Goal: Task Accomplishment & Management: Use online tool/utility

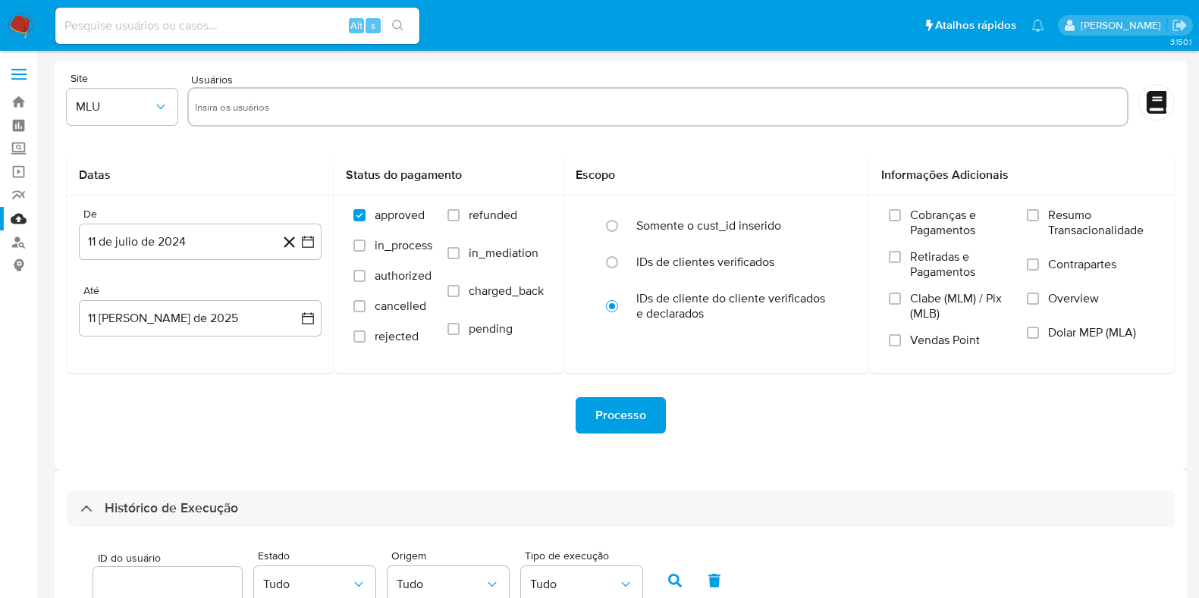
select select "10"
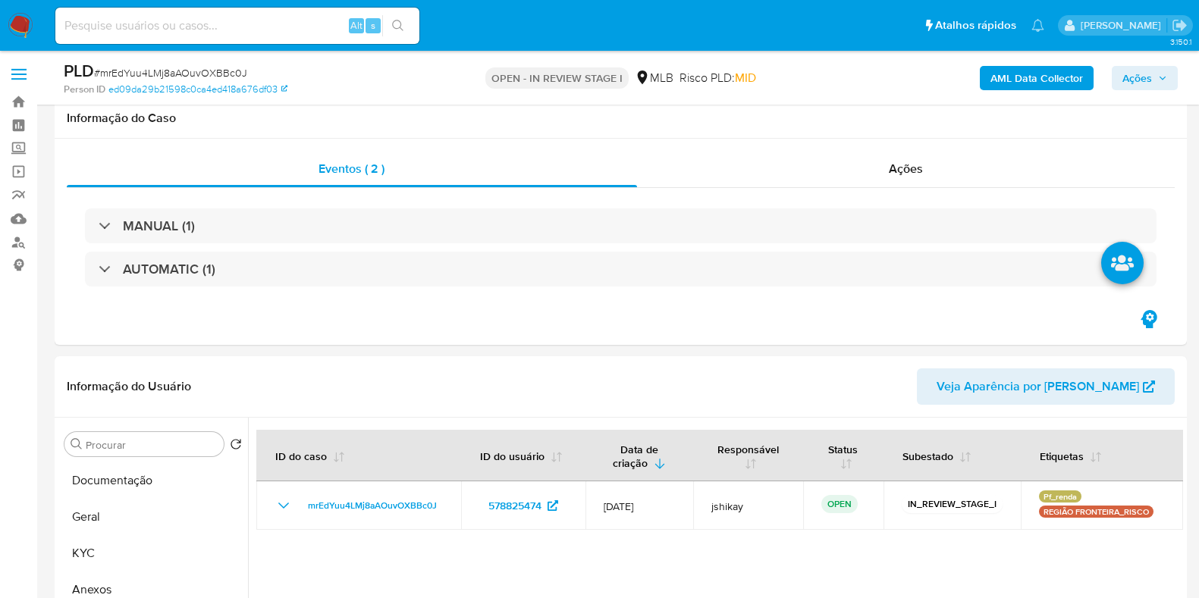
scroll to position [189, 0]
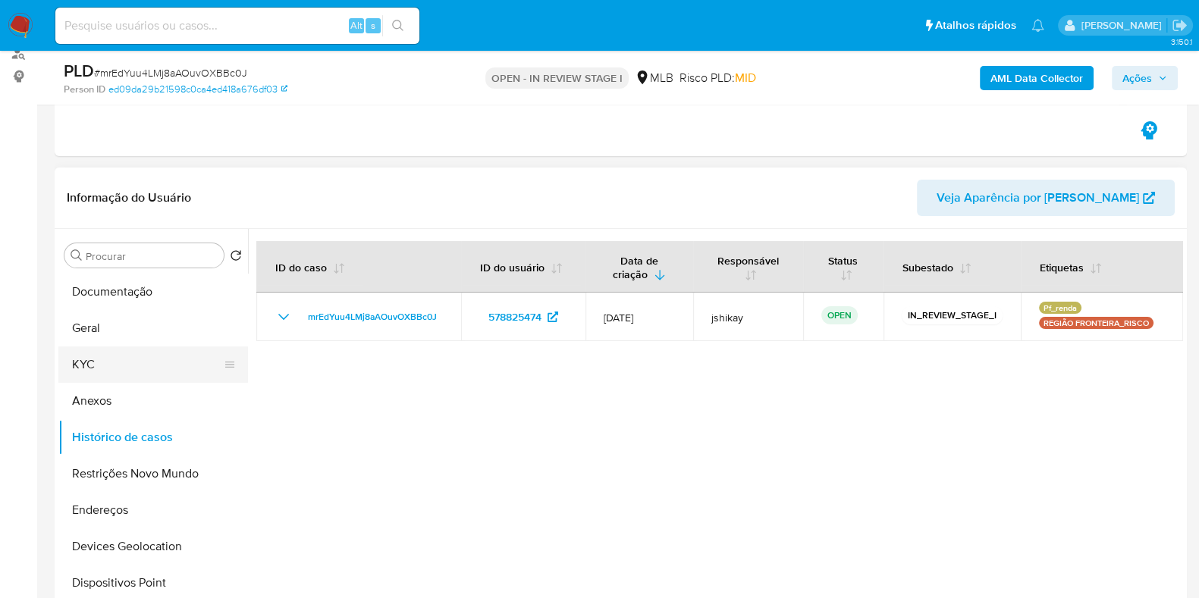
click at [98, 366] on button "KYC" at bounding box center [146, 365] width 177 height 36
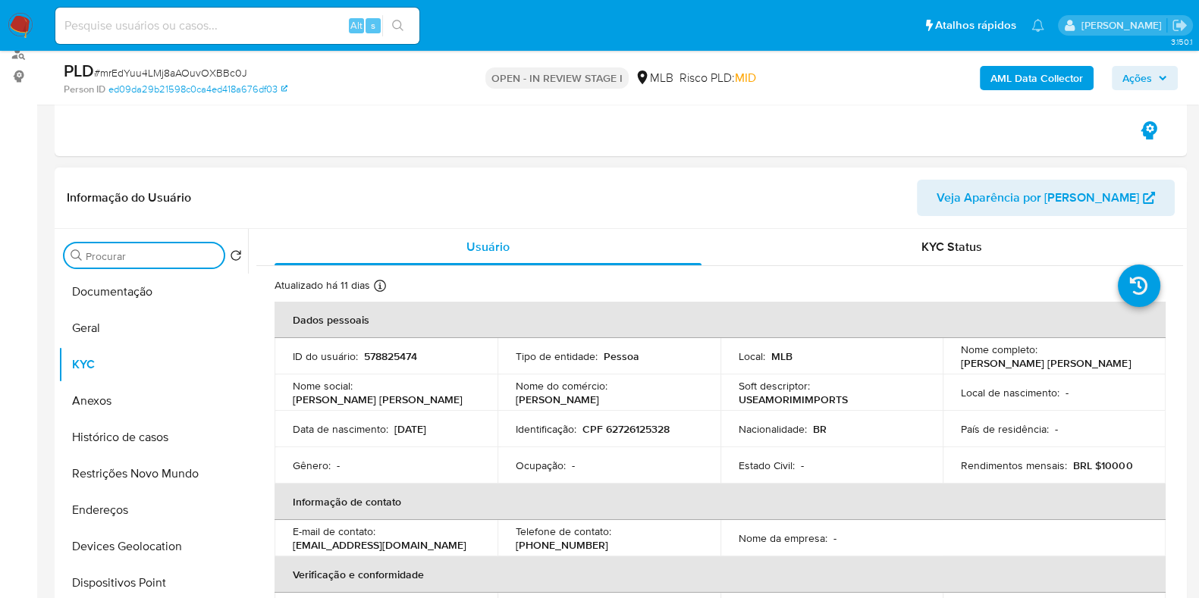
click at [120, 259] on input "Procurar" at bounding box center [152, 257] width 132 height 14
click at [121, 286] on button "Documentação" at bounding box center [146, 292] width 177 height 36
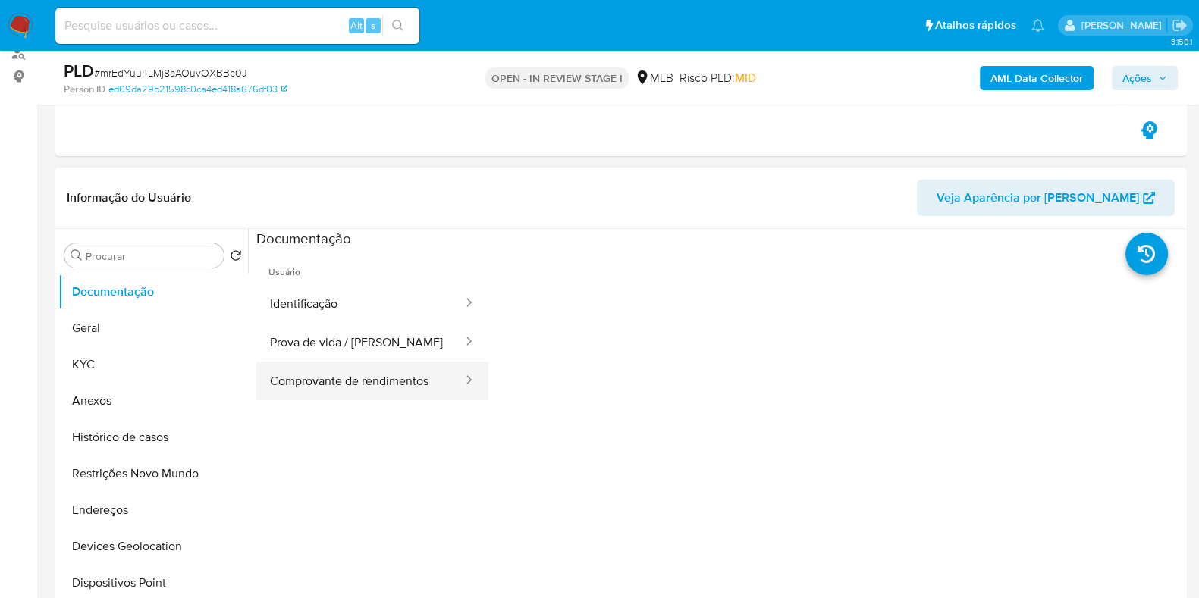
click at [347, 381] on button "Comprovante de rendimentos" at bounding box center [360, 381] width 208 height 39
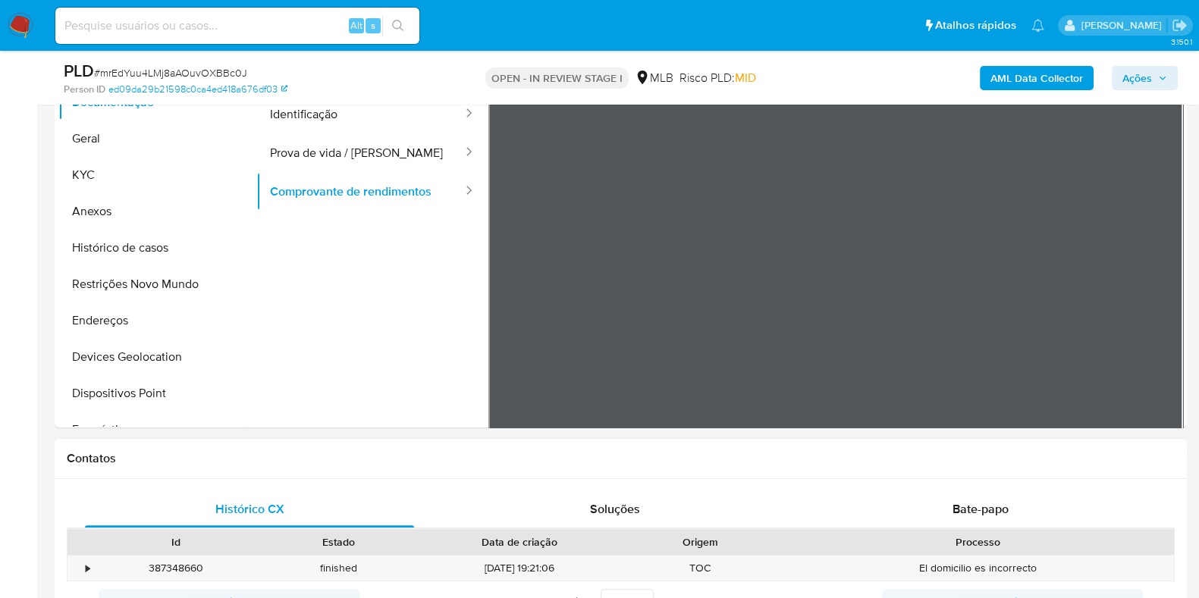
scroll to position [2258, 0]
click at [987, 501] on span "Bate-papo" at bounding box center [981, 509] width 56 height 17
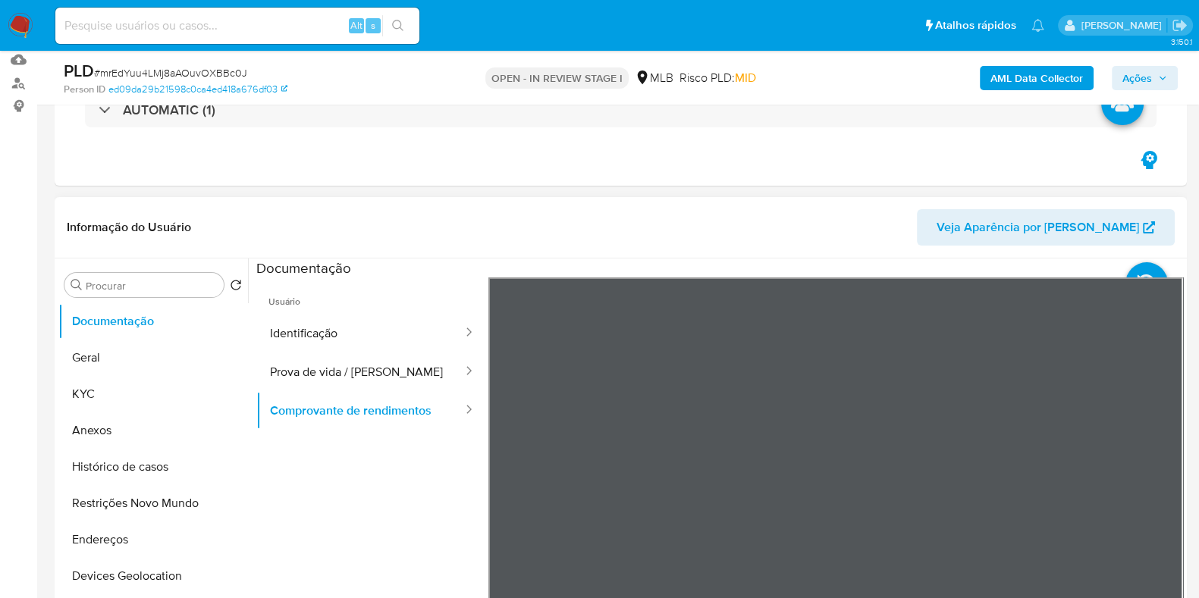
scroll to position [189, 0]
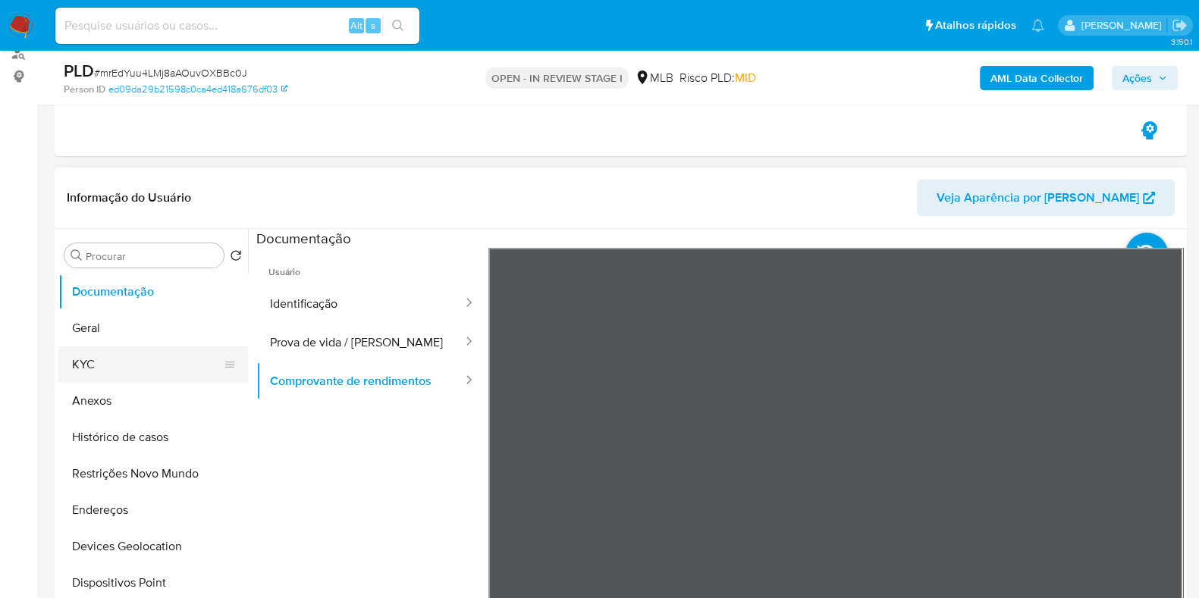
click at [118, 363] on button "KYC" at bounding box center [146, 365] width 177 height 36
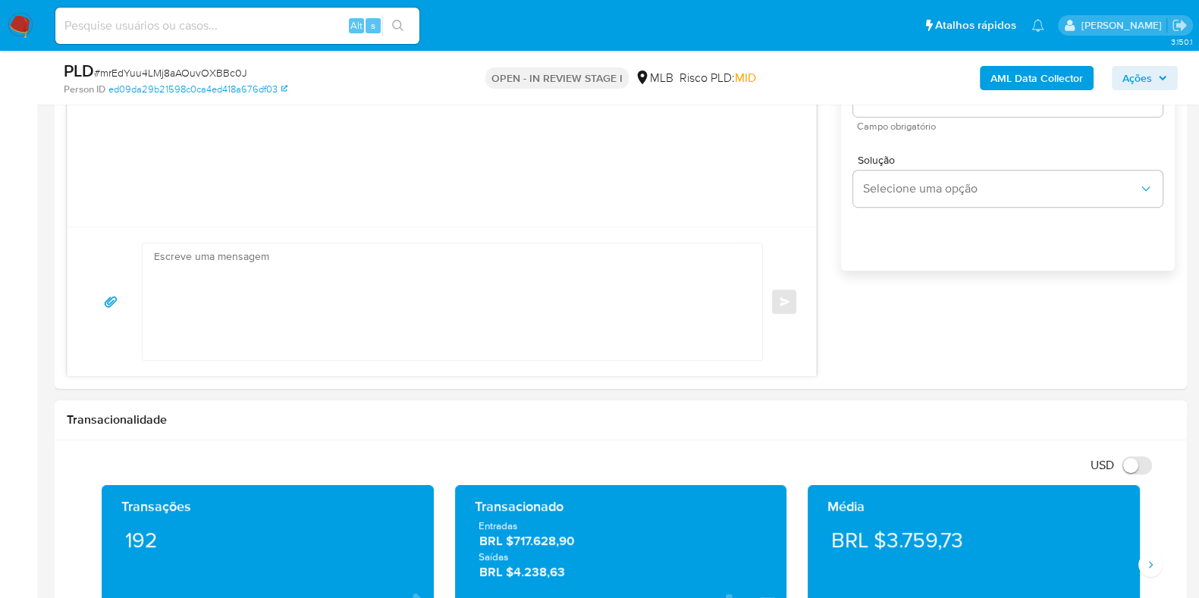
scroll to position [1232, 0]
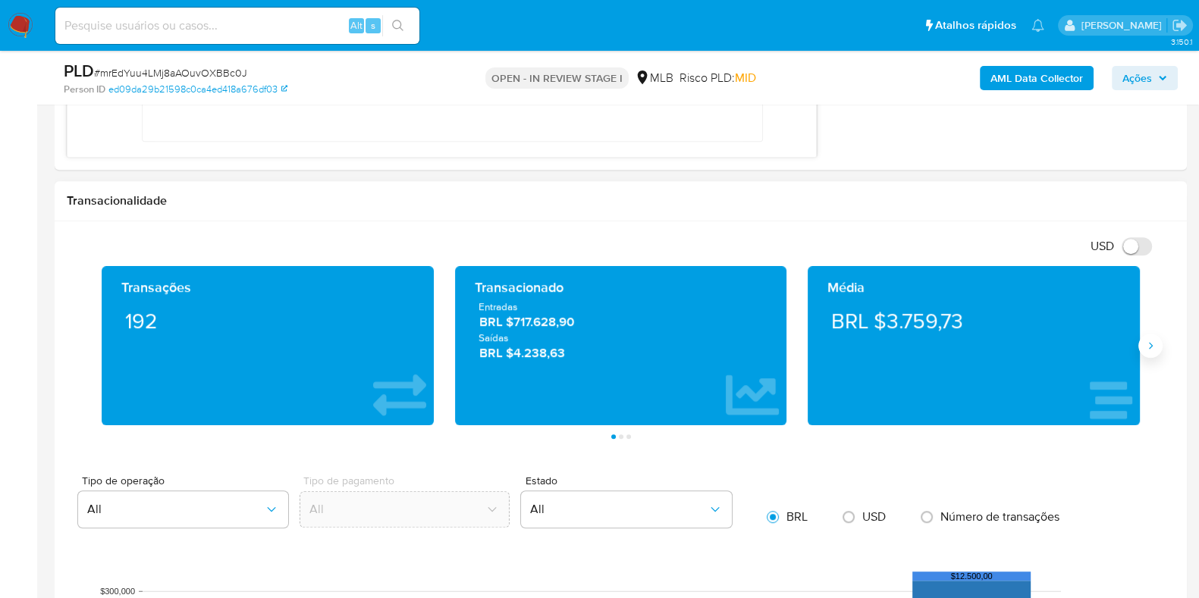
click at [1147, 347] on icon "Siguiente" at bounding box center [1150, 346] width 12 height 12
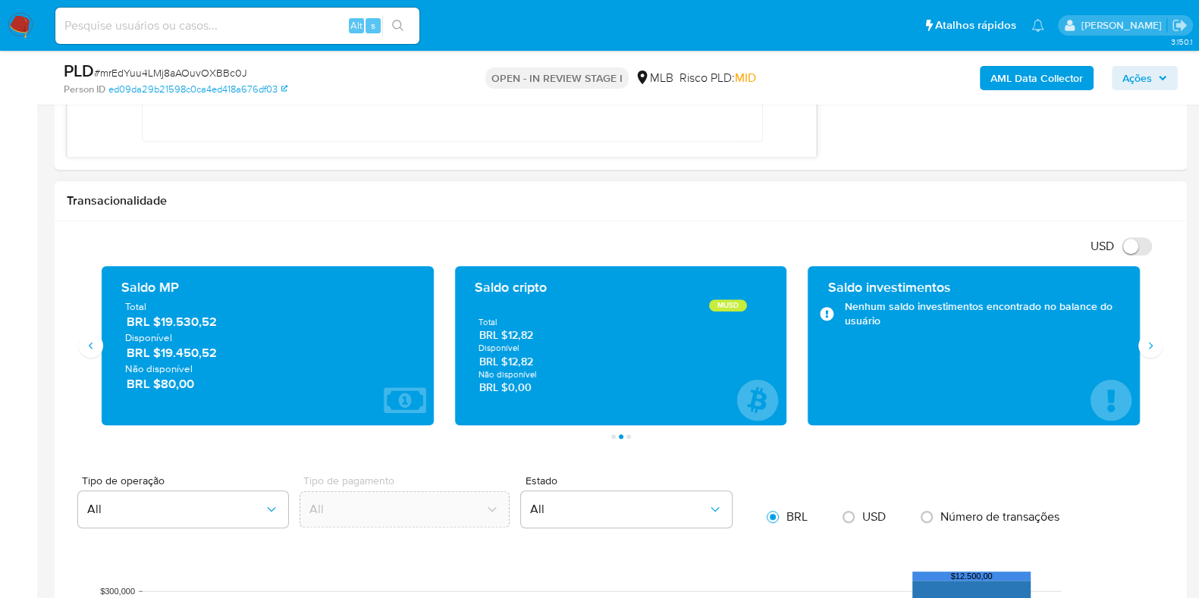
drag, startPoint x: 221, startPoint y: 354, endPoint x: 164, endPoint y: 350, distance: 57.8
click at [164, 350] on span "BRL $19.450,52" at bounding box center [269, 352] width 284 height 17
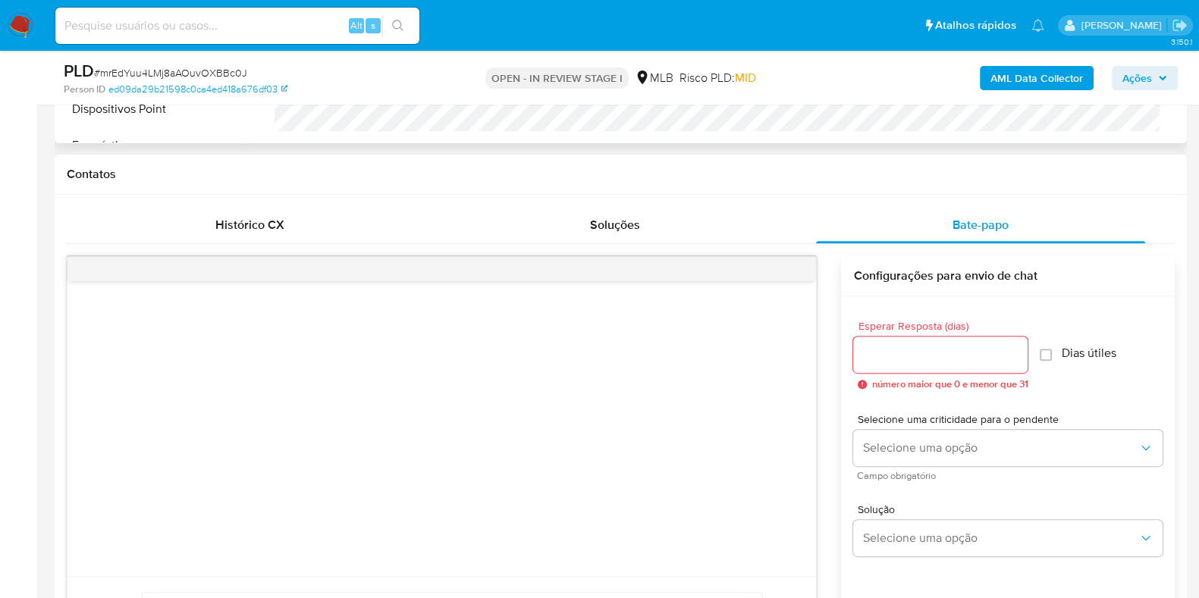
scroll to position [189, 0]
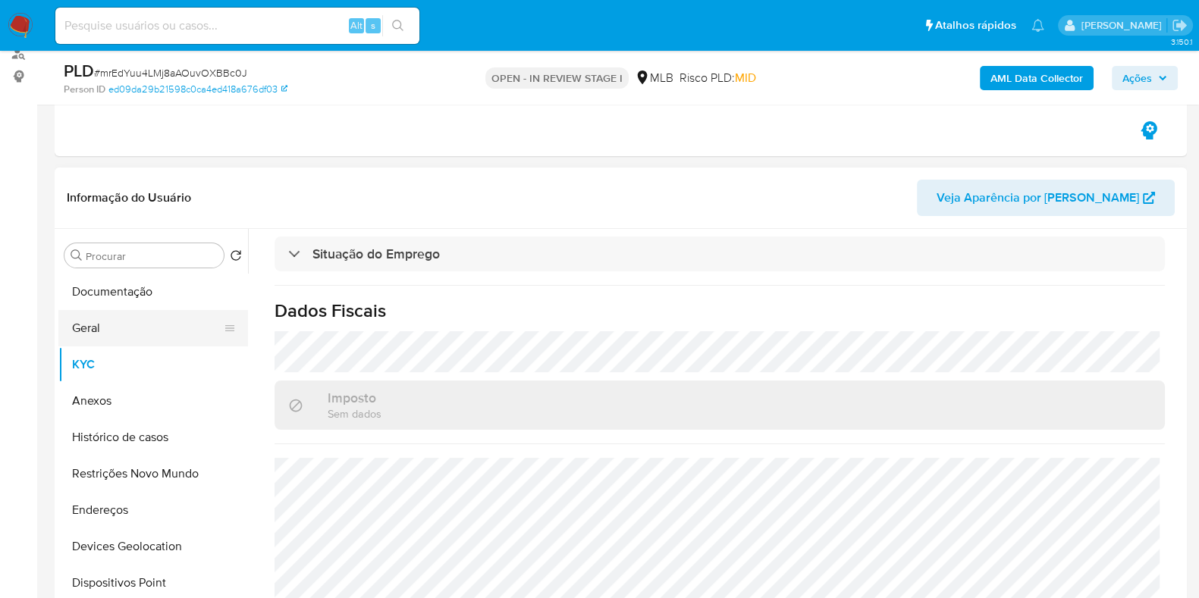
drag, startPoint x: 121, startPoint y: 338, endPoint x: 127, endPoint y: 320, distance: 19.0
click at [121, 338] on button "Geral" at bounding box center [146, 328] width 177 height 36
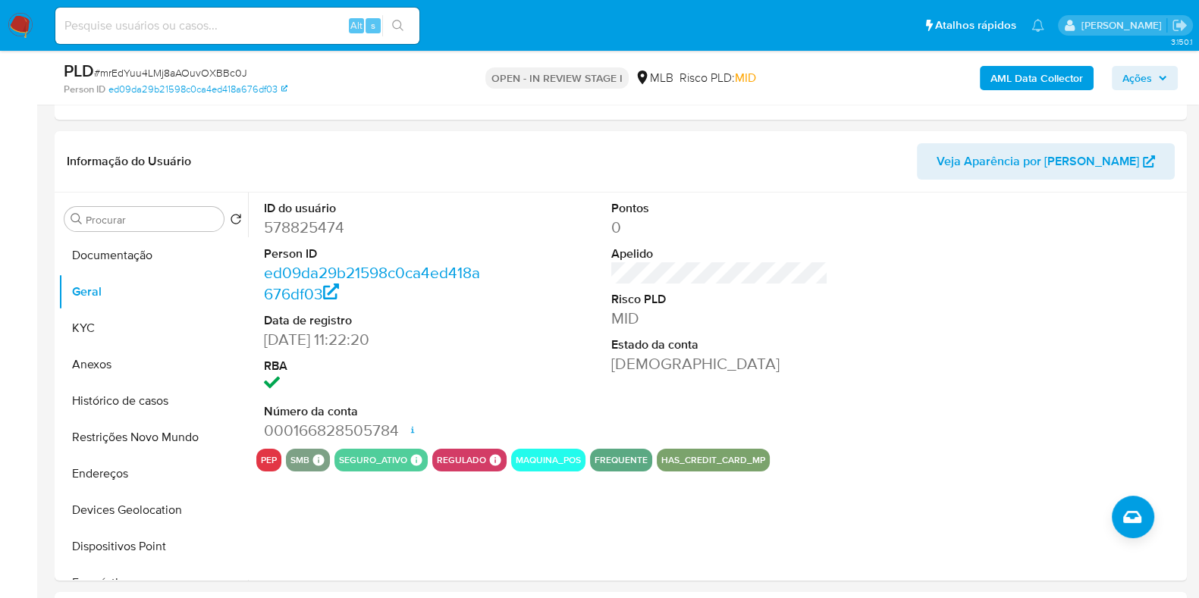
scroll to position [229, 0]
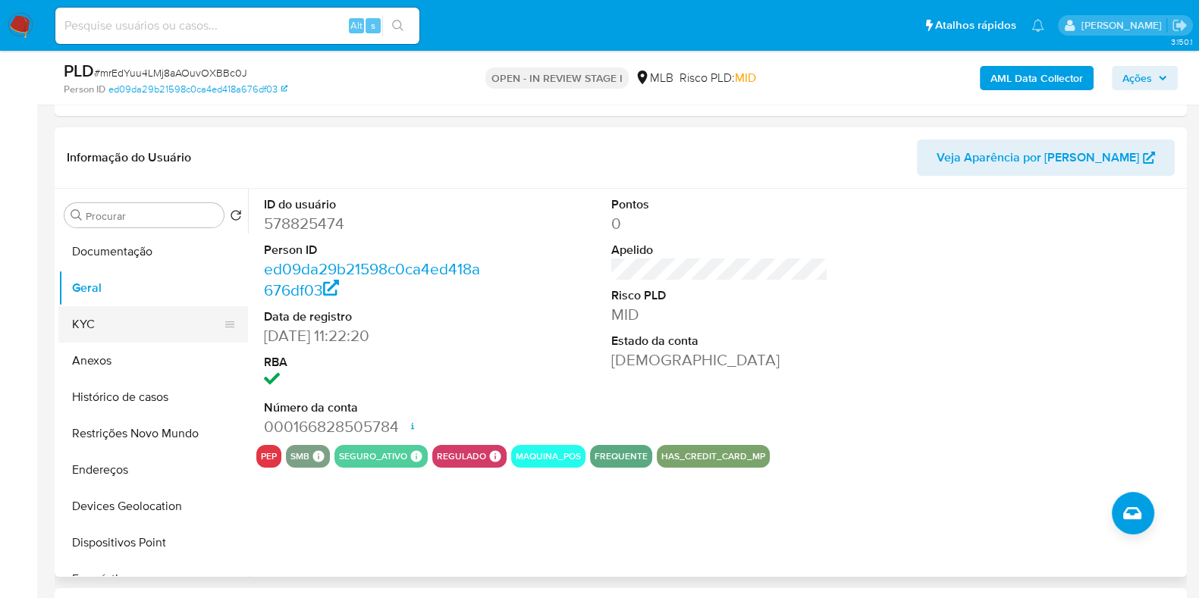
click at [125, 314] on button "KYC" at bounding box center [146, 324] width 177 height 36
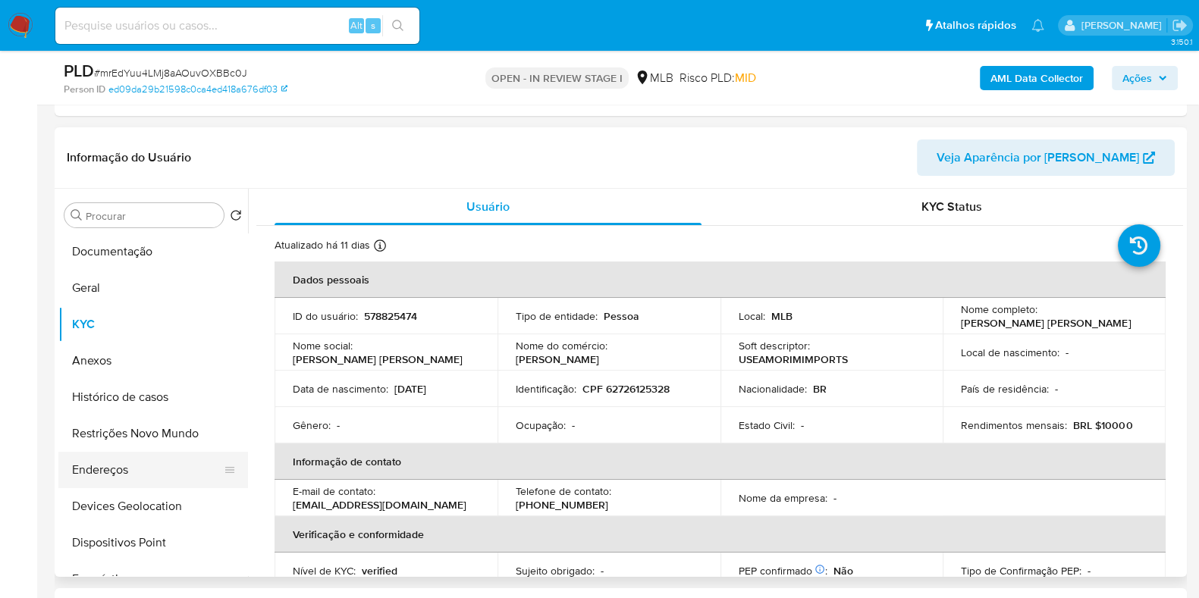
click at [140, 476] on button "Endereços" at bounding box center [146, 470] width 177 height 36
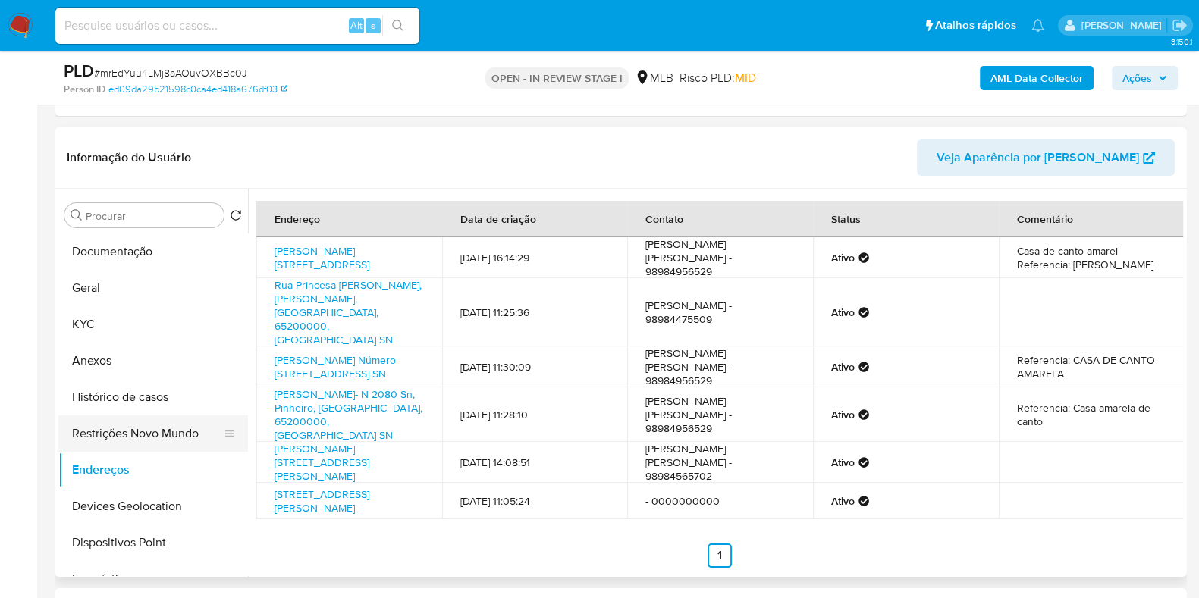
click at [140, 444] on button "Restrições Novo Mundo" at bounding box center [146, 434] width 177 height 36
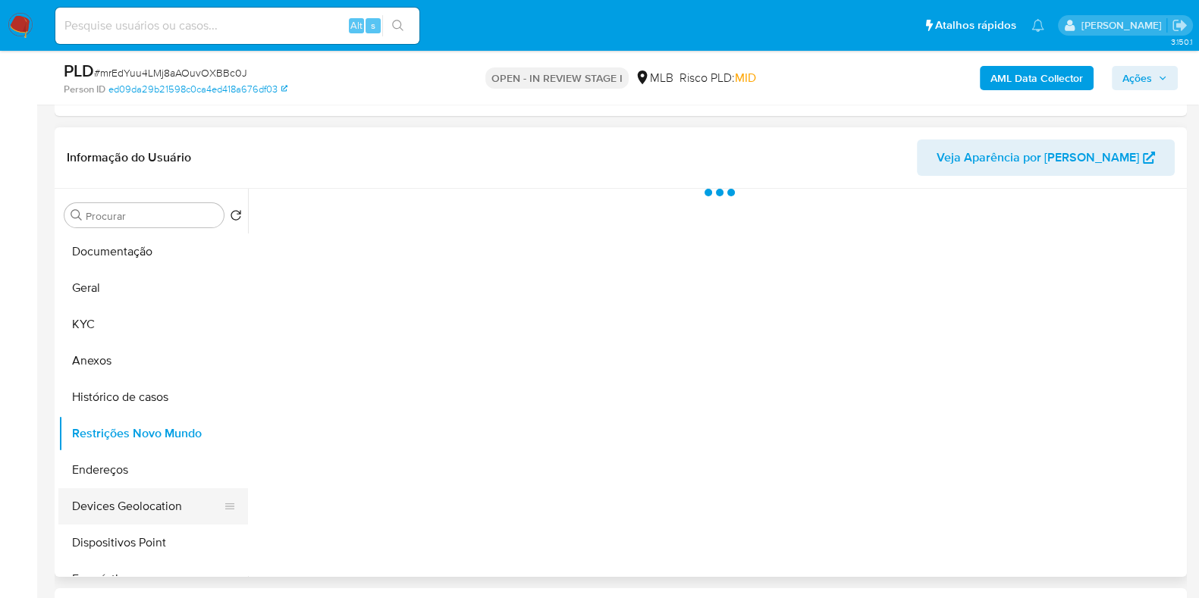
click at [141, 506] on button "Devices Geolocation" at bounding box center [146, 506] width 177 height 36
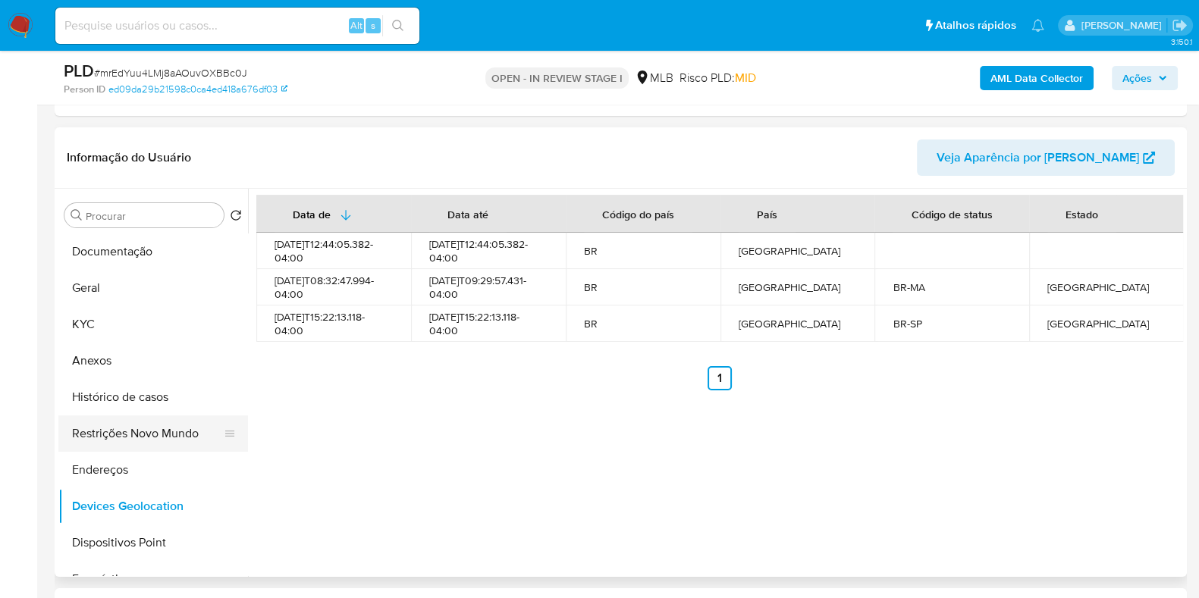
click at [140, 428] on button "Restrições Novo Mundo" at bounding box center [146, 434] width 177 height 36
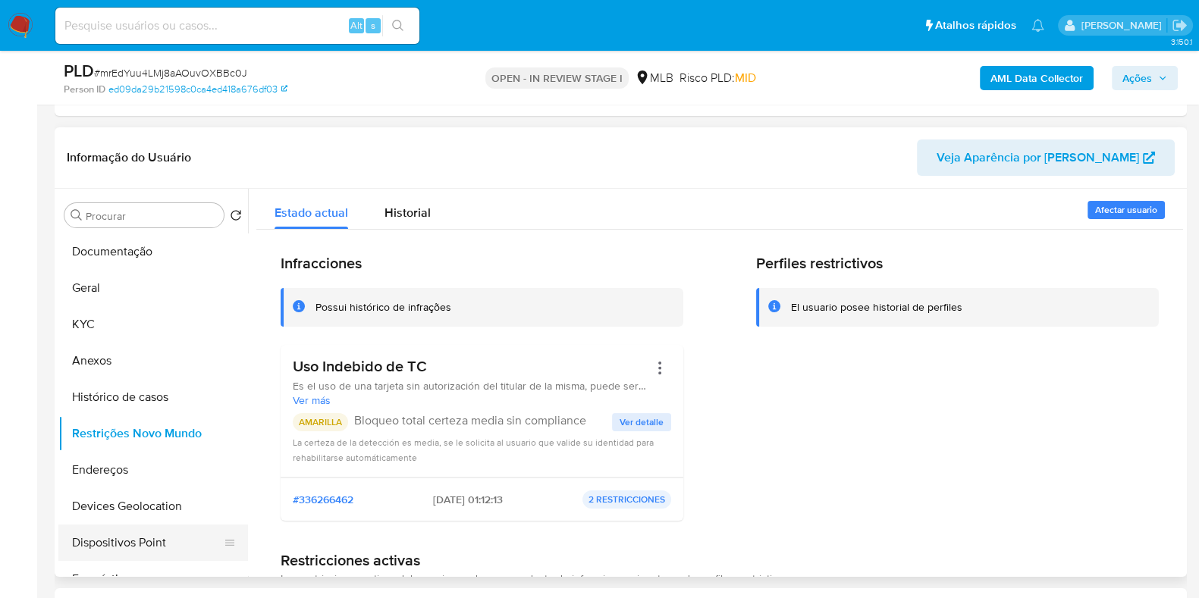
drag, startPoint x: 115, startPoint y: 542, endPoint x: 127, endPoint y: 533, distance: 15.8
click at [115, 542] on button "Dispositivos Point" at bounding box center [146, 543] width 177 height 36
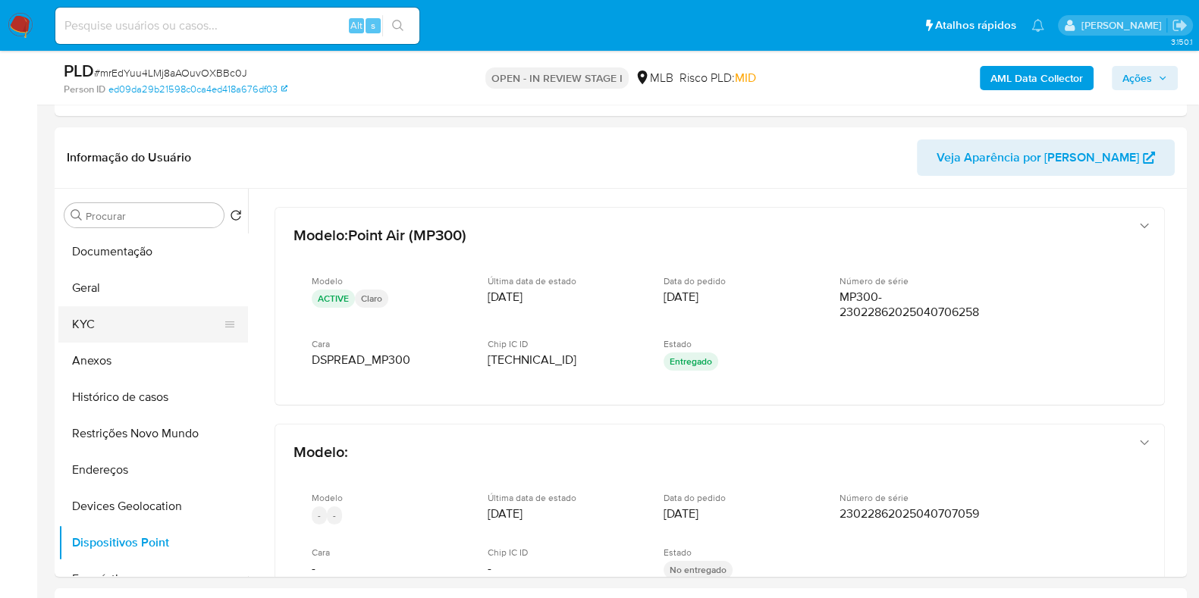
click at [120, 313] on button "KYC" at bounding box center [146, 324] width 177 height 36
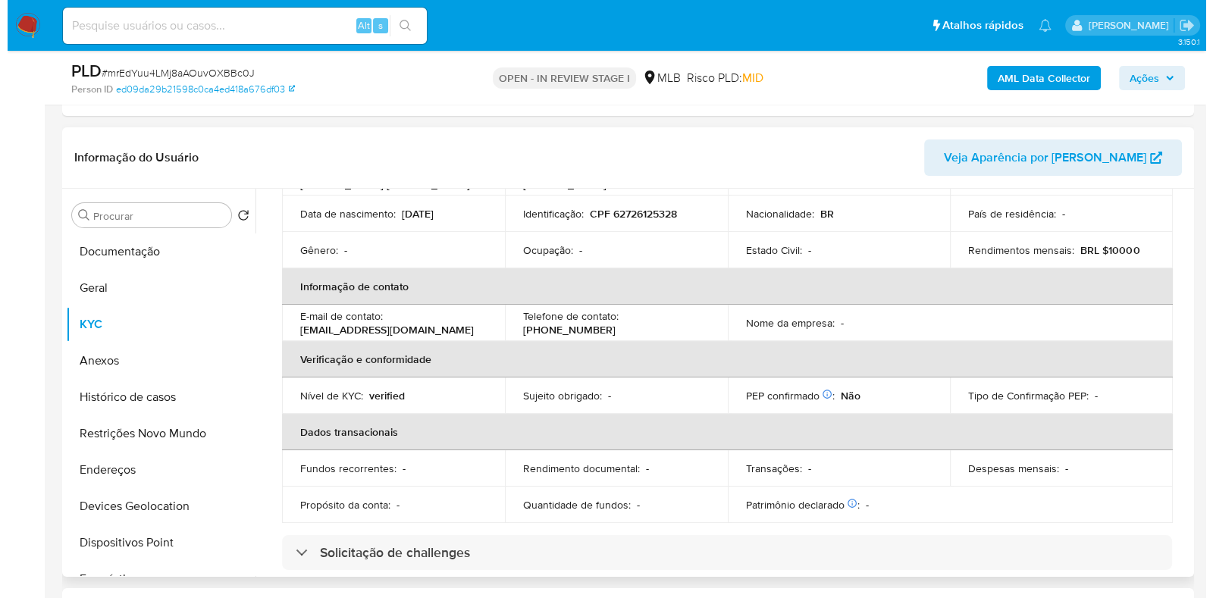
scroll to position [0, 0]
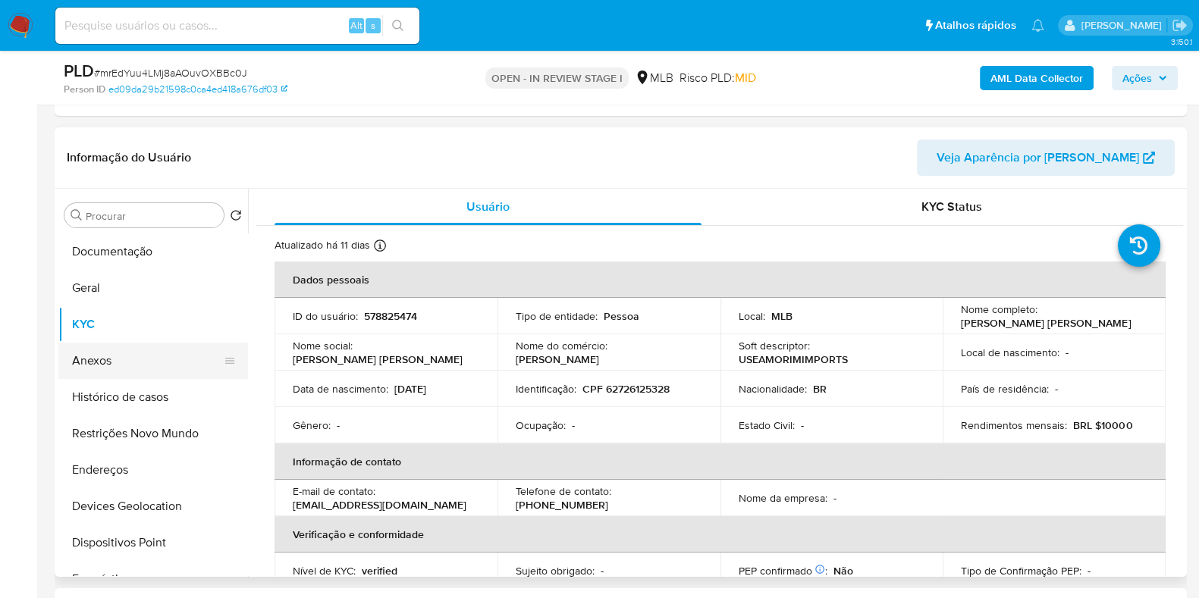
click at [108, 354] on button "Anexos" at bounding box center [146, 361] width 177 height 36
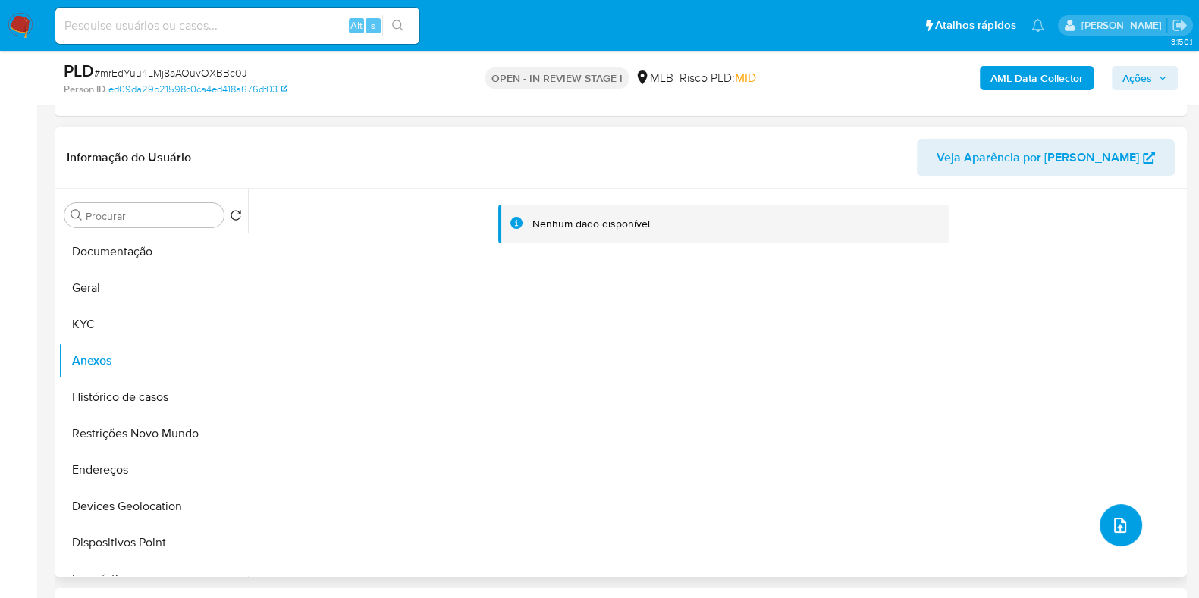
click at [1119, 535] on button "upload-file" at bounding box center [1121, 525] width 42 height 42
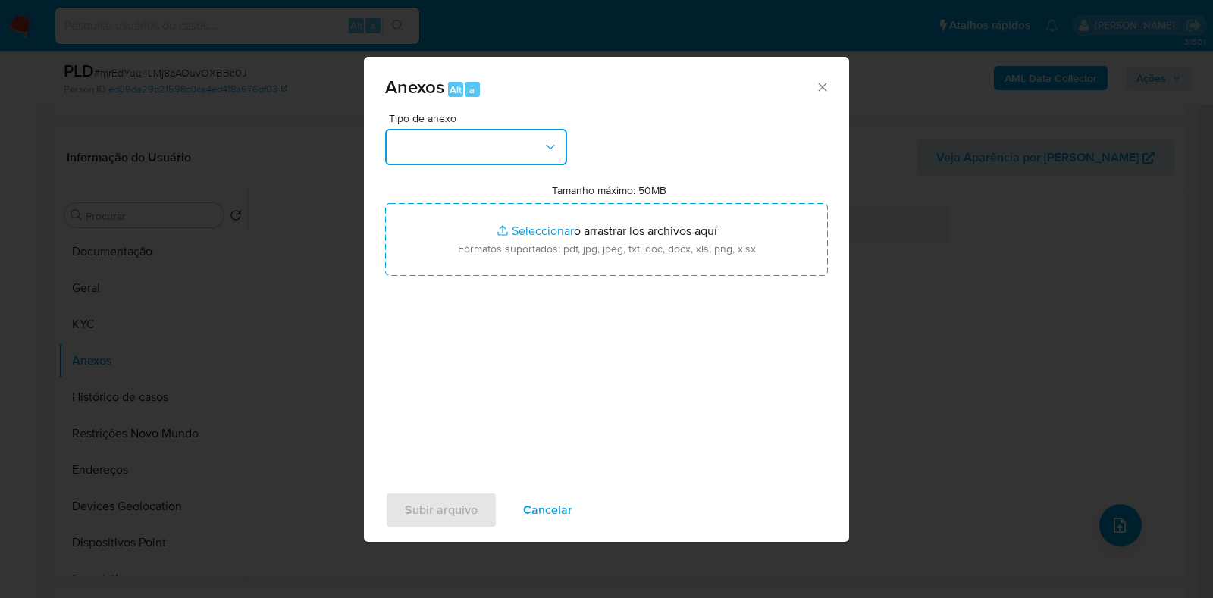
click at [505, 139] on button "button" at bounding box center [476, 147] width 182 height 36
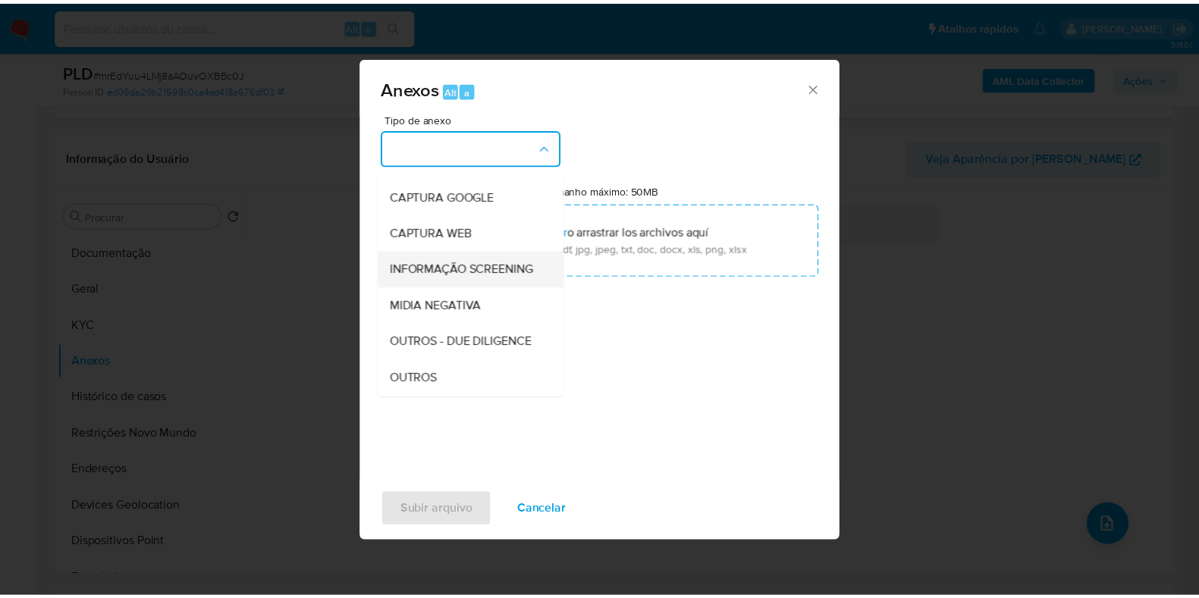
scroll to position [94, 0]
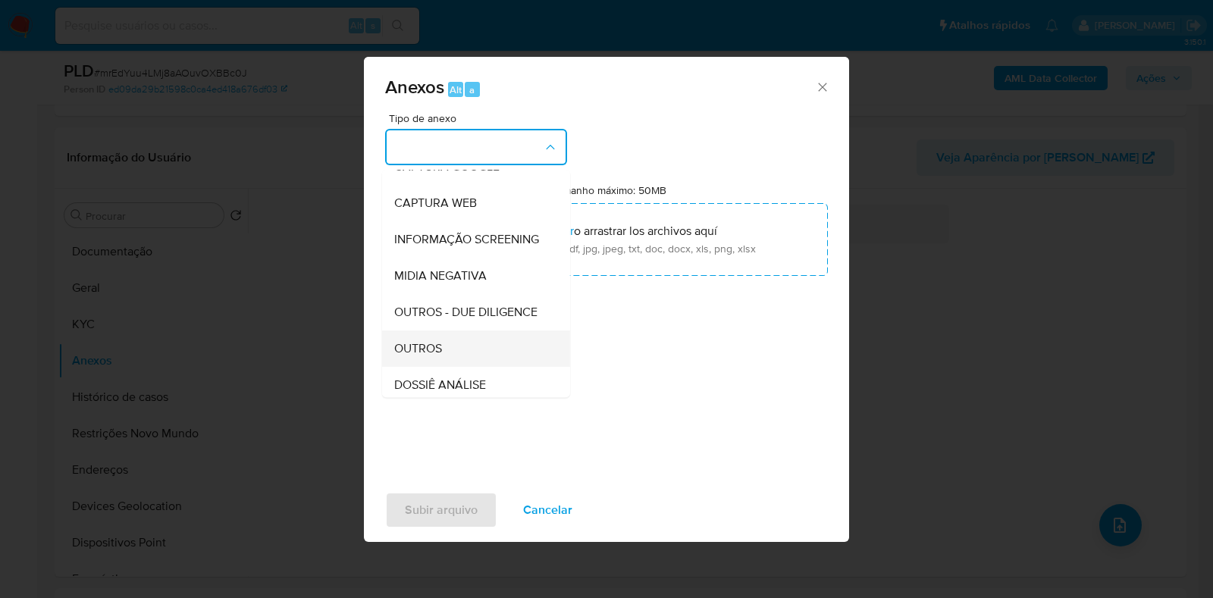
click at [460, 367] on div "OUTROS" at bounding box center [471, 349] width 155 height 36
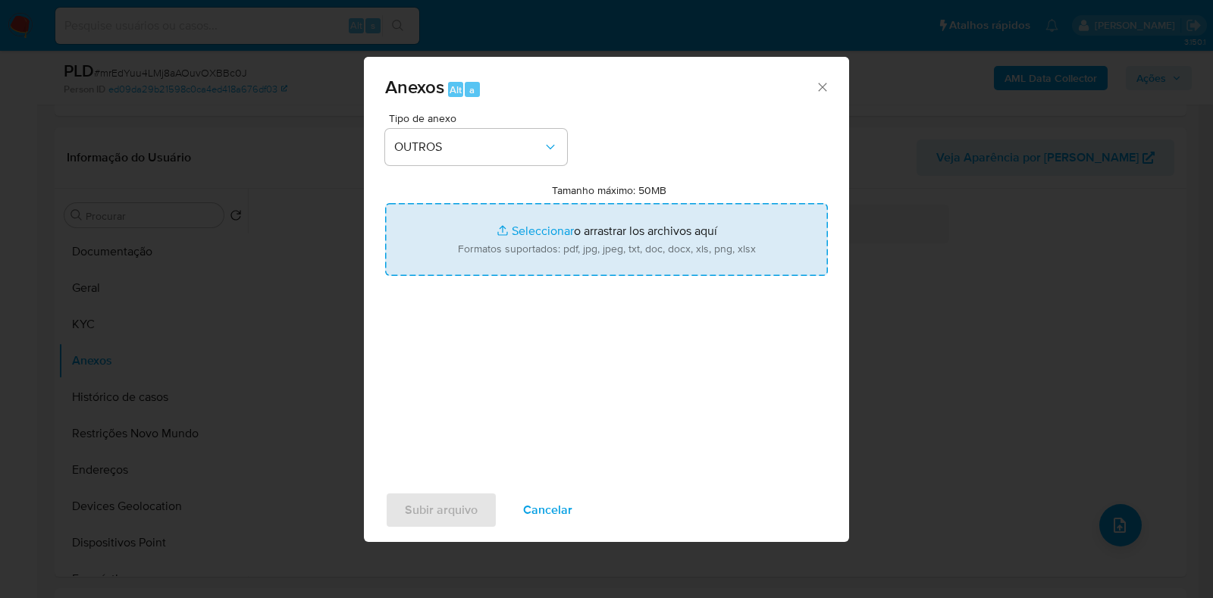
click at [565, 244] on input "Tamanho máximo: 50MB Seleccionar archivos" at bounding box center [606, 239] width 443 height 73
type input "C:\fakepath\Mulan 578825474_2025_08_11_09_39_45 - Resumen TX.pdf"
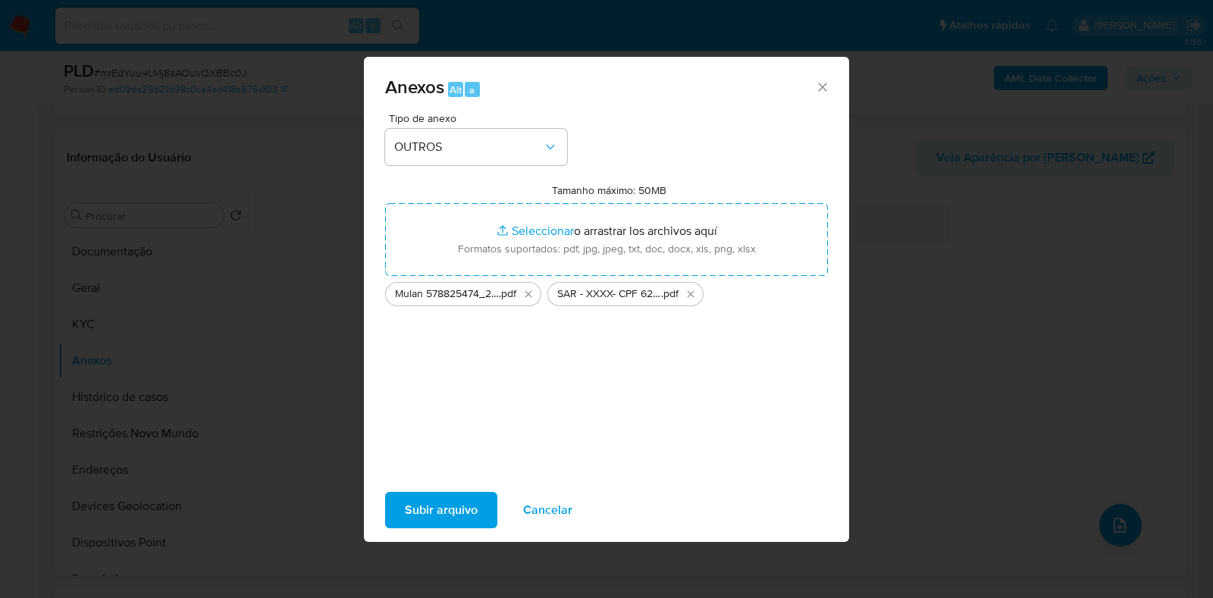
click at [437, 502] on span "Subir arquivo" at bounding box center [441, 510] width 73 height 33
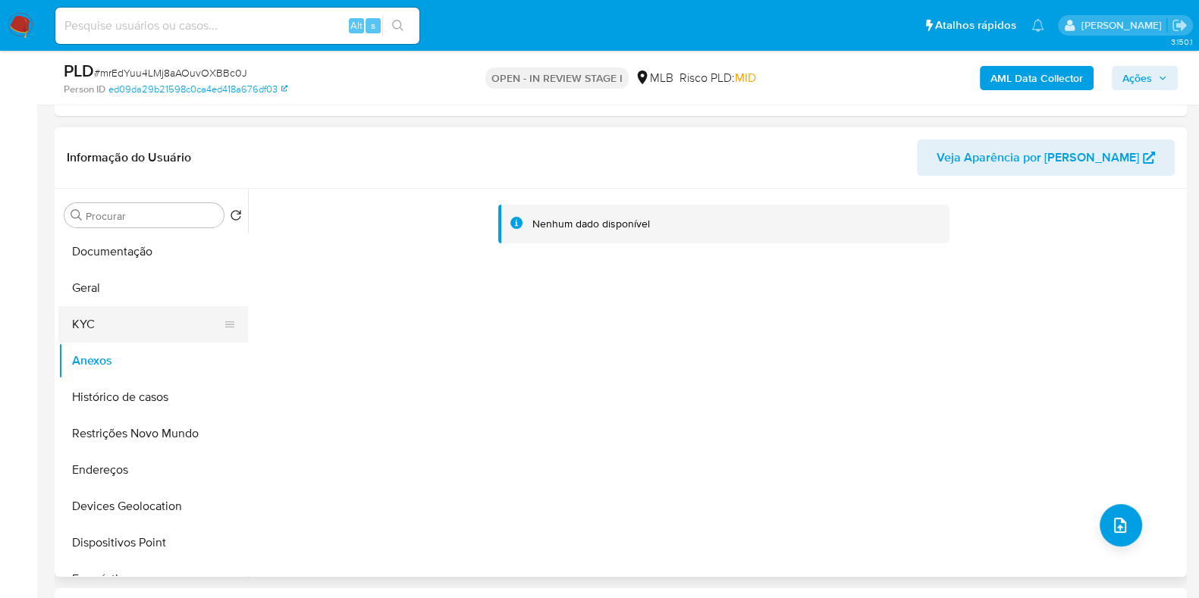
click at [133, 316] on button "KYC" at bounding box center [146, 324] width 177 height 36
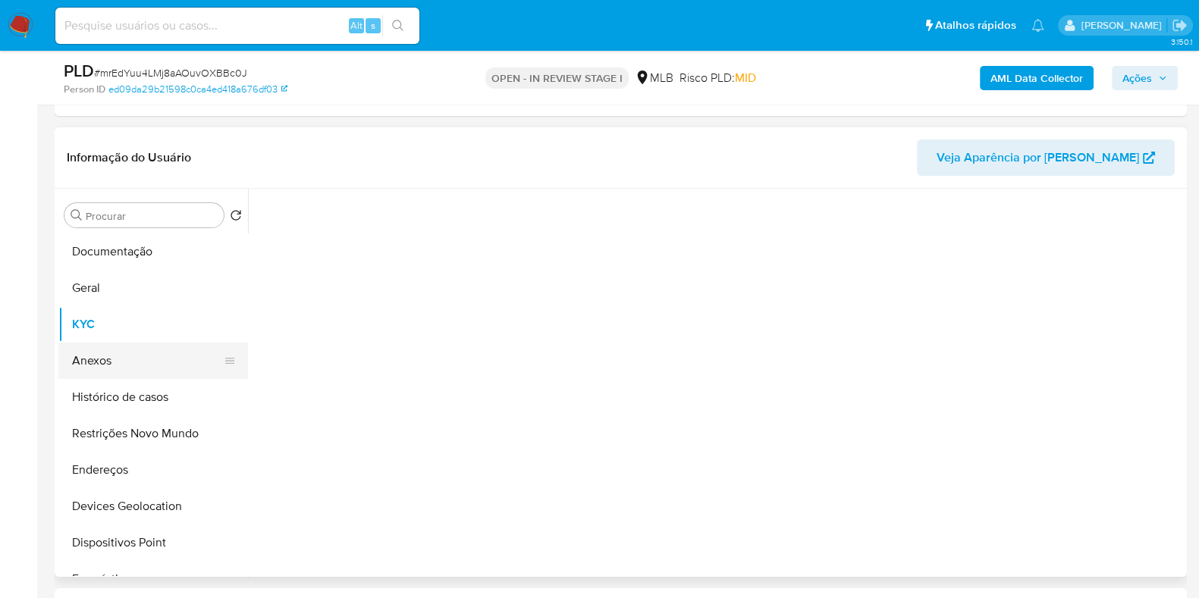
click at [111, 366] on button "Anexos" at bounding box center [146, 361] width 177 height 36
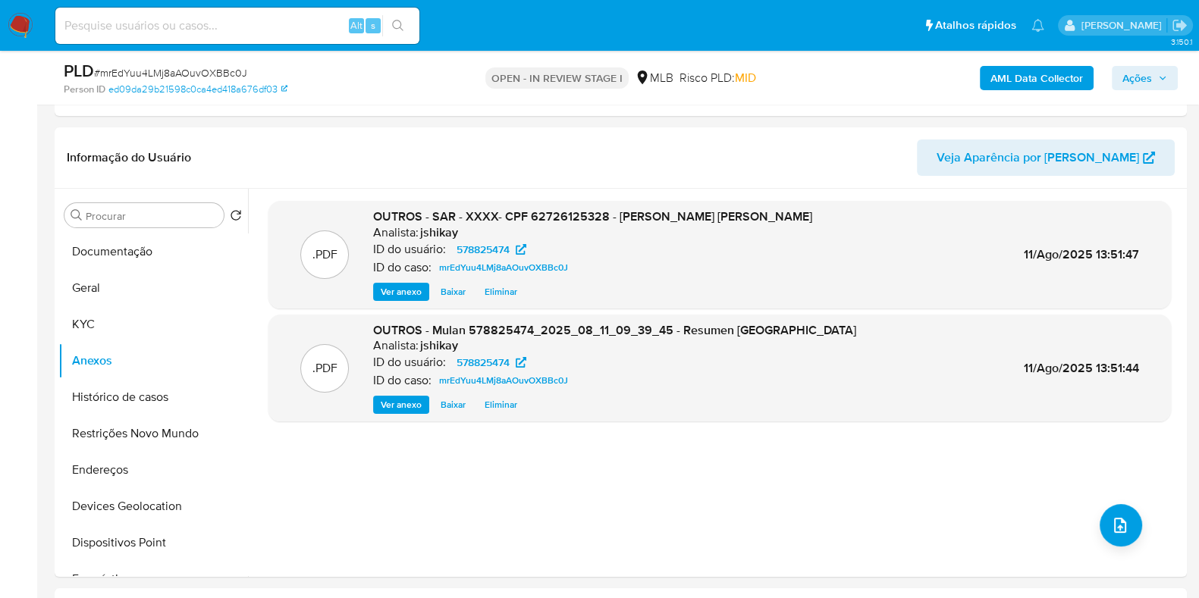
click at [1144, 74] on span "Ações" at bounding box center [1137, 78] width 30 height 24
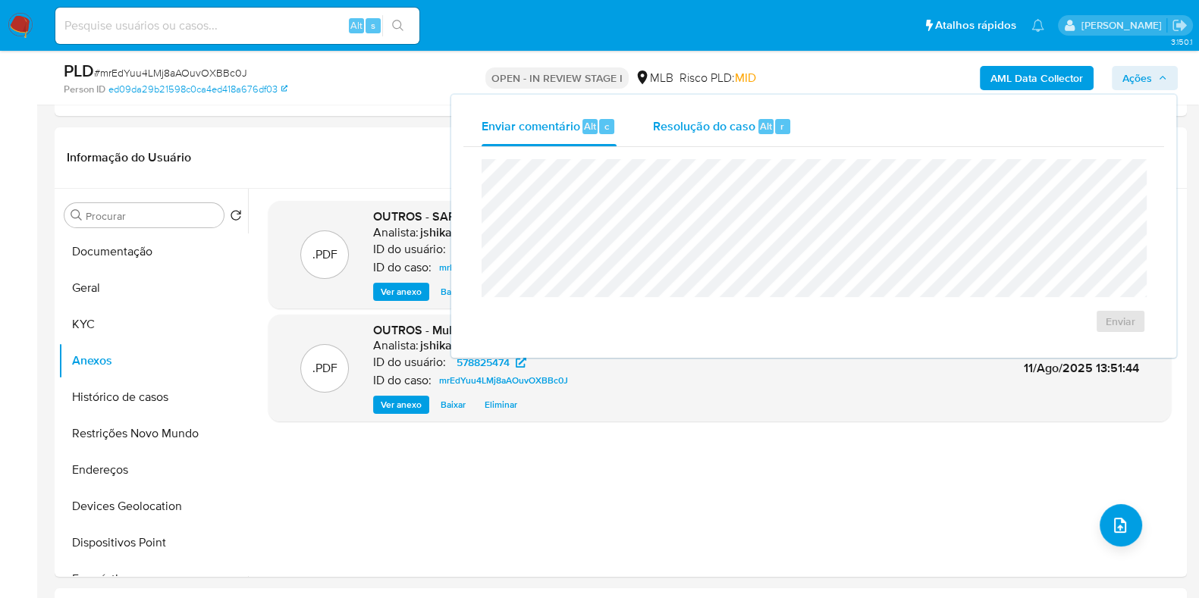
click at [689, 141] on div "Resolução do caso Alt r" at bounding box center [722, 126] width 139 height 39
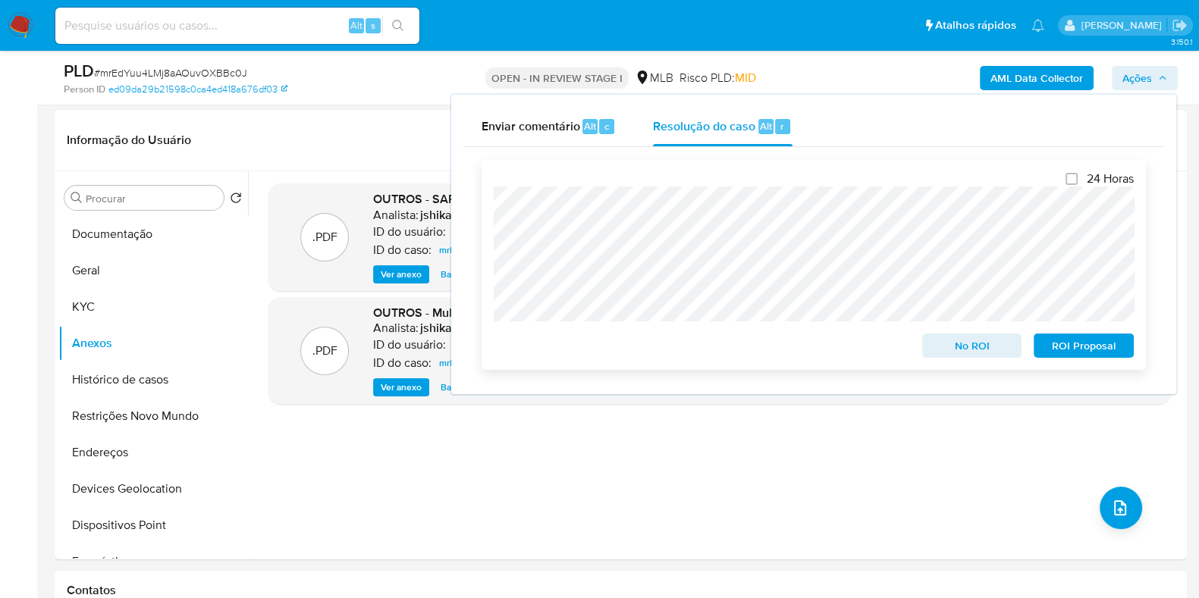
scroll to position [284, 0]
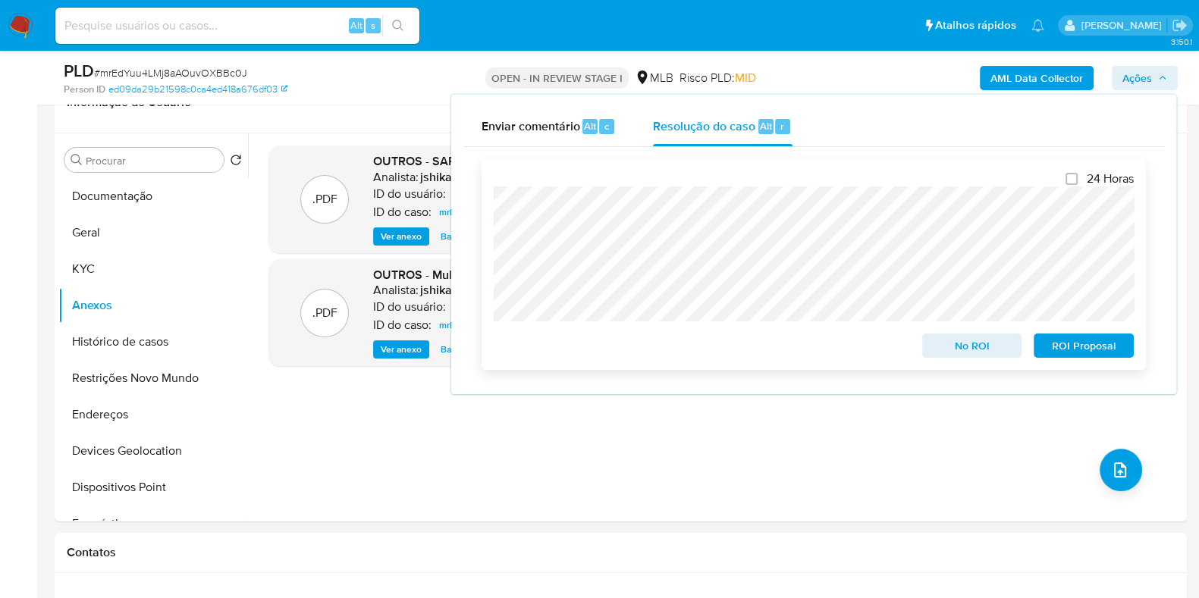
click at [1101, 351] on span "ROI Proposal" at bounding box center [1083, 345] width 79 height 21
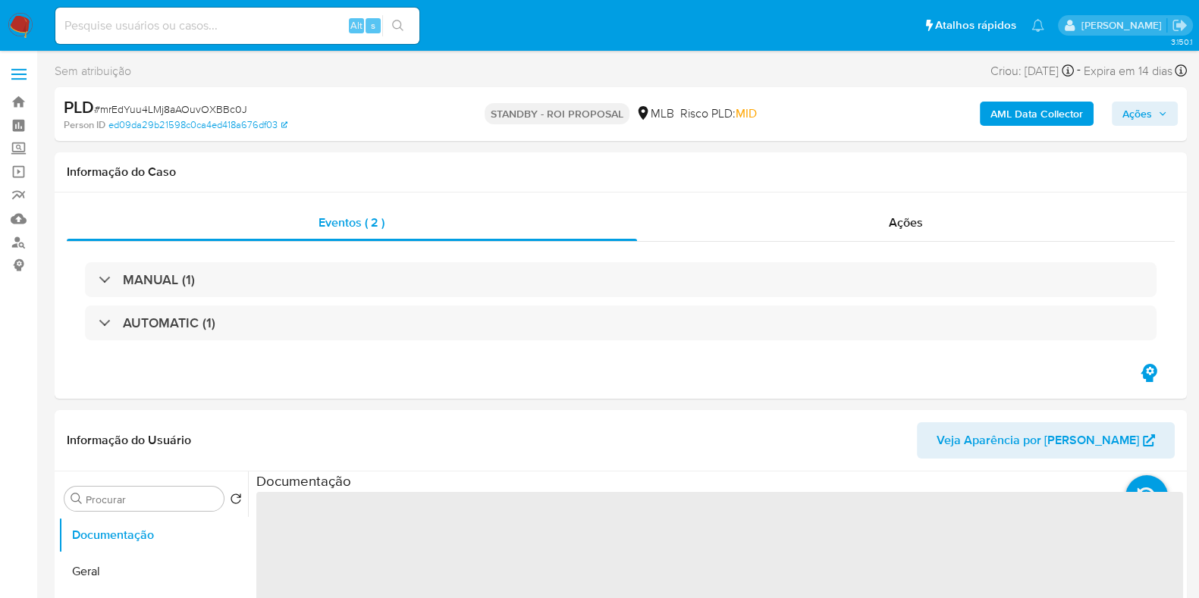
select select "10"
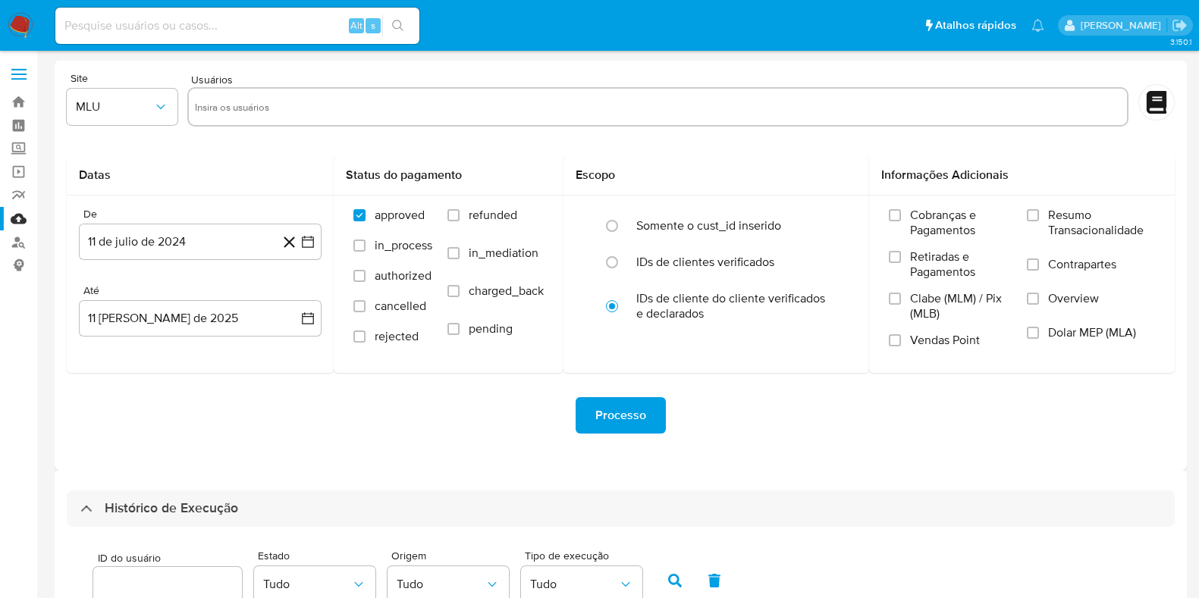
select select "10"
click at [15, 17] on img at bounding box center [21, 26] width 26 height 26
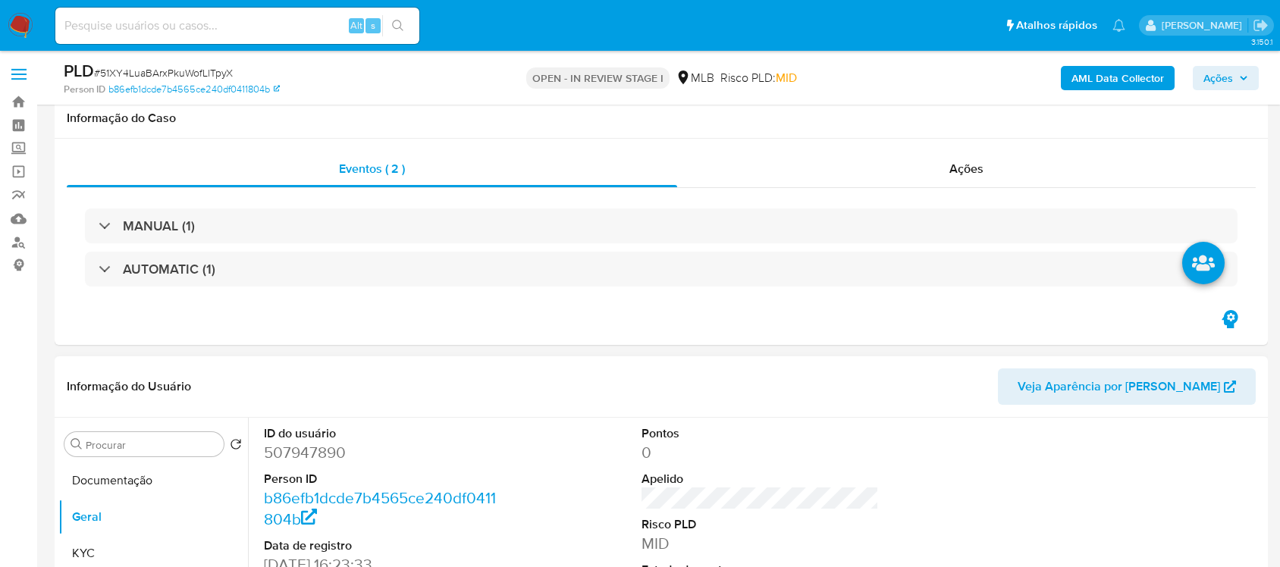
scroll to position [284, 0]
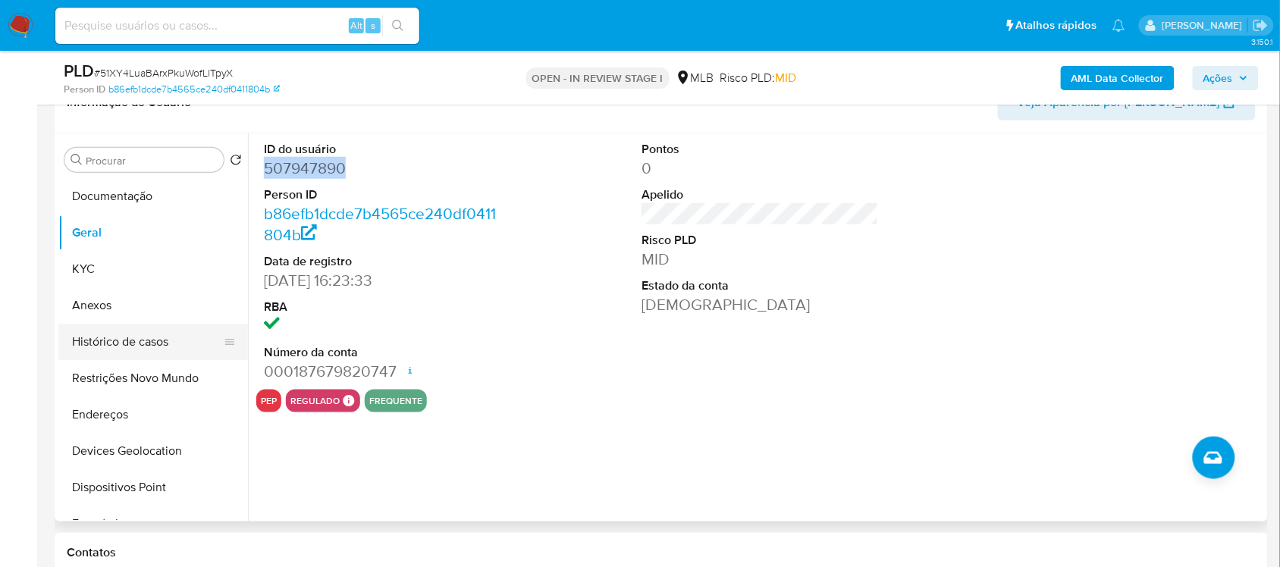
click at [137, 337] on button "Histórico de casos" at bounding box center [146, 342] width 177 height 36
